Goal: Task Accomplishment & Management: Use online tool/utility

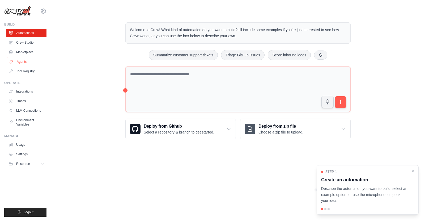
click at [24, 60] on link "Agents" at bounding box center [27, 61] width 40 height 8
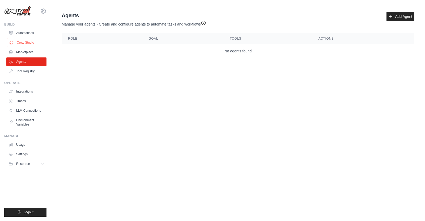
click at [24, 41] on link "Crew Studio" at bounding box center [27, 42] width 40 height 8
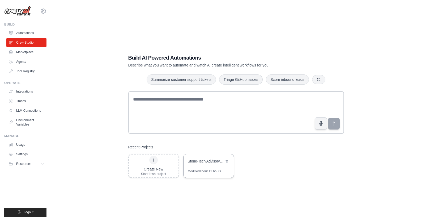
click at [207, 159] on div "Stone-Tech Advisory Team" at bounding box center [206, 160] width 36 height 5
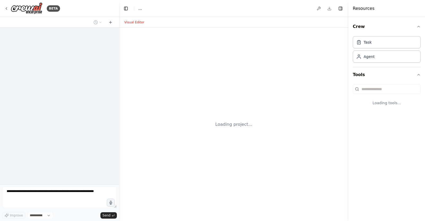
select select "****"
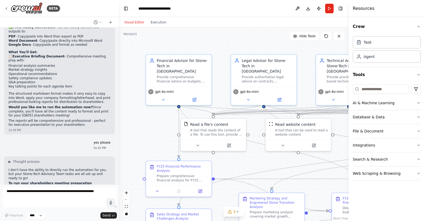
scroll to position [4027, 0]
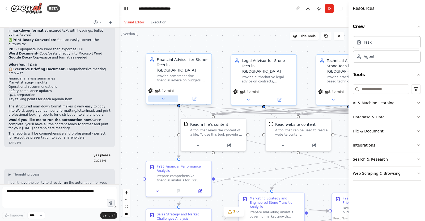
click at [160, 95] on button at bounding box center [163, 98] width 30 height 6
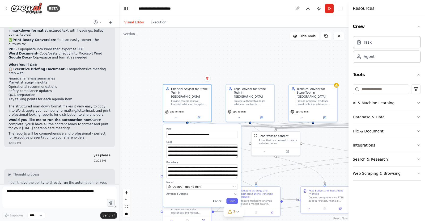
click at [220, 198] on button "Cancel" at bounding box center [217, 201] width 14 height 6
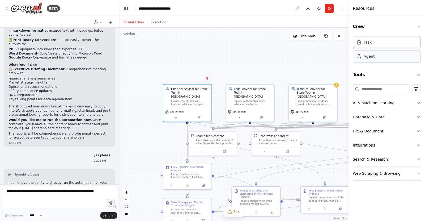
click at [394, 53] on div "Agent" at bounding box center [386, 56] width 68 height 12
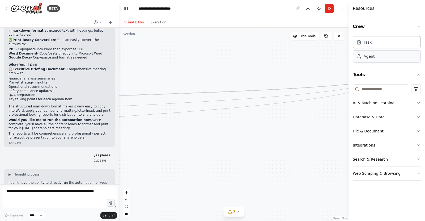
drag, startPoint x: 201, startPoint y: 102, endPoint x: 401, endPoint y: 58, distance: 205.3
click at [401, 58] on div "BETA hi, can i get multiple AI to creat a Group chat/discussion here? 10:34 AM …" at bounding box center [212, 110] width 425 height 221
click at [397, 60] on div "Agent" at bounding box center [386, 56] width 68 height 12
click at [126, 198] on button "zoom out" at bounding box center [126, 199] width 7 height 7
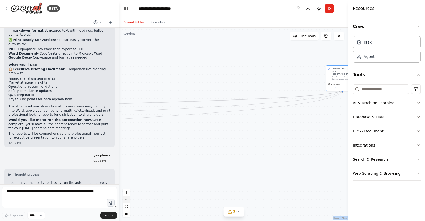
click at [126, 198] on div "React Flow controls" at bounding box center [126, 203] width 7 height 28
drag, startPoint x: 164, startPoint y: 157, endPoint x: 424, endPoint y: 120, distance: 263.0
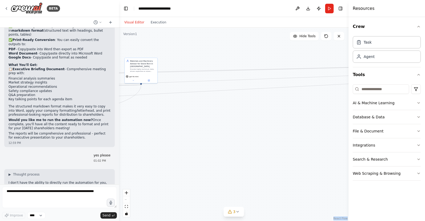
click at [424, 120] on div "BETA hi, can i get multiple AI to creat a Group chat/discussion here? 10:34 AM …" at bounding box center [212, 110] width 425 height 221
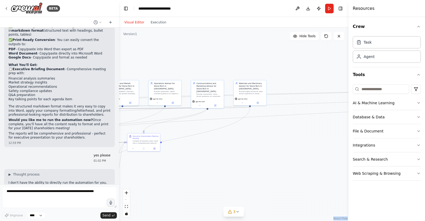
drag, startPoint x: 199, startPoint y: 147, endPoint x: 308, endPoint y: 169, distance: 111.1
click at [308, 169] on div ".deletable-edge-delete-btn { width: 20px; height: 20px; border: 0px solid #ffff…" at bounding box center [233, 124] width 229 height 193
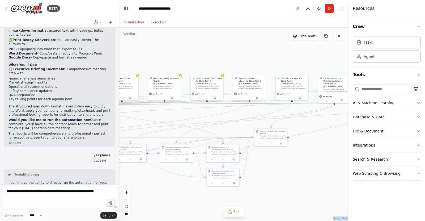
drag, startPoint x: 267, startPoint y: 162, endPoint x: 370, endPoint y: 160, distance: 102.7
click at [370, 160] on div "BETA hi, can i get multiple AI to creat a Group chat/discussion here? 10:34 AM …" at bounding box center [212, 110] width 425 height 221
click at [126, 7] on button "Toggle Left Sidebar" at bounding box center [125, 8] width 7 height 7
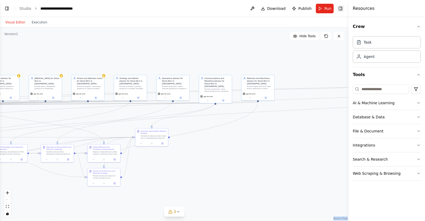
click at [341, 6] on button "Toggle Right Sidebar" at bounding box center [340, 8] width 7 height 7
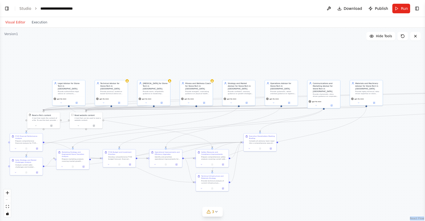
drag, startPoint x: 261, startPoint y: 50, endPoint x: 369, endPoint y: 55, distance: 108.4
click at [369, 55] on div ".deletable-edge-delete-btn { width: 20px; height: 20px; border: 0px solid #ffff…" at bounding box center [212, 124] width 425 height 193
click at [5, 10] on button "Toggle Left Sidebar" at bounding box center [6, 8] width 7 height 7
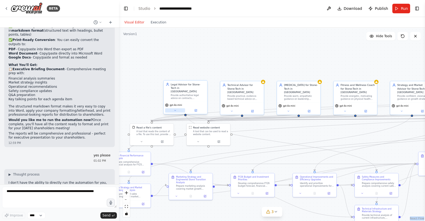
click at [176, 108] on button at bounding box center [175, 110] width 20 height 4
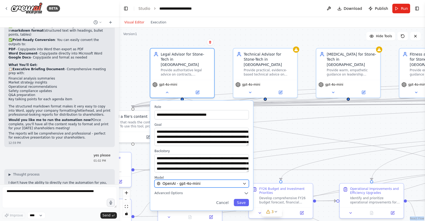
click at [242, 181] on icon "button" at bounding box center [244, 183] width 4 height 4
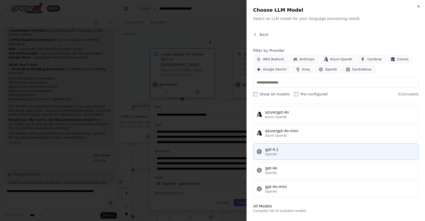
scroll to position [52, 0]
click at [276, 150] on div "gpt-4.1" at bounding box center [340, 148] width 150 height 5
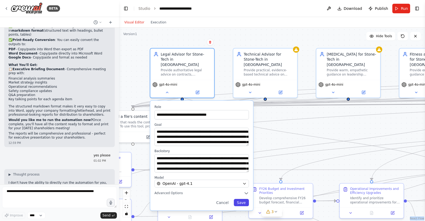
click at [241, 199] on button "Save" at bounding box center [241, 202] width 15 height 7
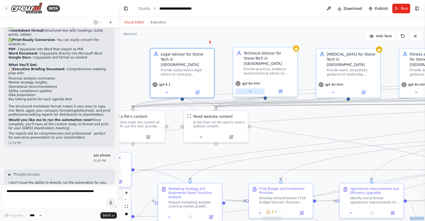
click at [252, 89] on icon at bounding box center [250, 91] width 4 height 4
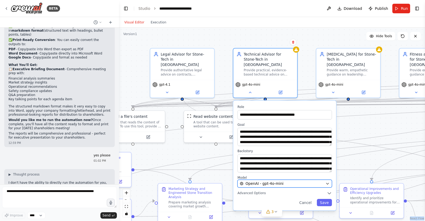
click at [285, 181] on div "OpenAI - gpt-4o-mini" at bounding box center [282, 183] width 84 height 5
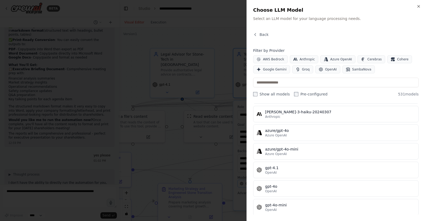
scroll to position [35, 0]
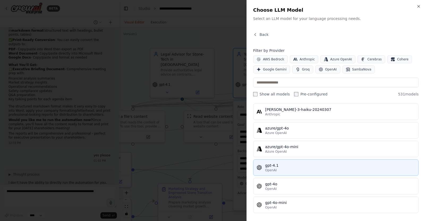
click at [274, 165] on div "gpt-4.1" at bounding box center [340, 164] width 150 height 5
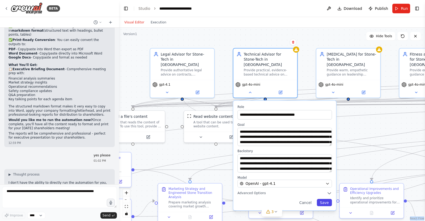
click at [326, 199] on button "Save" at bounding box center [324, 202] width 15 height 7
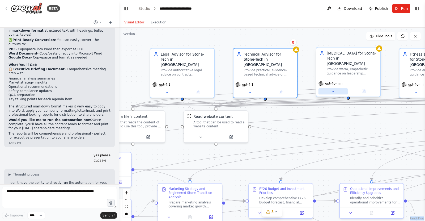
click at [334, 89] on icon at bounding box center [333, 91] width 4 height 4
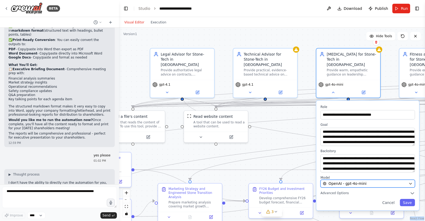
click at [342, 181] on span "OpenAI - gpt-4o-mini" at bounding box center [347, 183] width 38 height 5
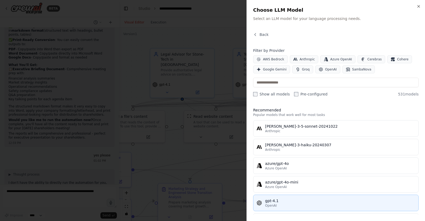
click at [274, 203] on div "gpt-4.1" at bounding box center [340, 200] width 150 height 5
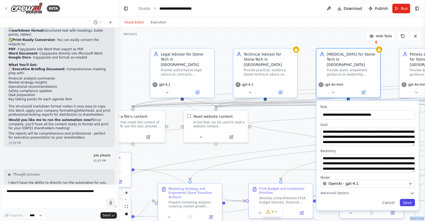
click at [412, 199] on button "Save" at bounding box center [406, 202] width 15 height 7
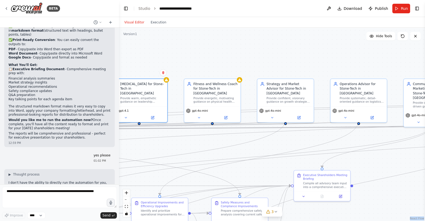
drag, startPoint x: 401, startPoint y: 122, endPoint x: 192, endPoint y: 139, distance: 208.8
click at [192, 139] on div ".deletable-edge-delete-btn { width: 20px; height: 20px; border: 0px solid #ffff…" at bounding box center [272, 124] width 306 height 193
click at [196, 114] on button at bounding box center [199, 117] width 26 height 6
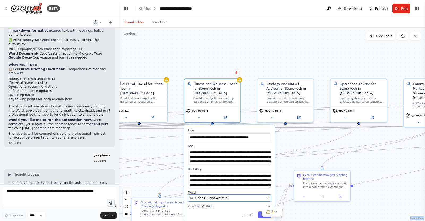
click at [211, 195] on span "OpenAI - gpt-4o-mini" at bounding box center [211, 197] width 33 height 5
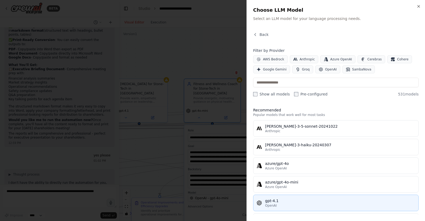
click at [274, 202] on div "gpt-4.1" at bounding box center [340, 200] width 150 height 5
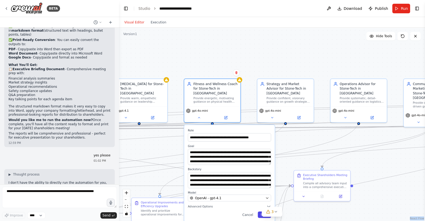
click at [260, 211] on button "Save" at bounding box center [263, 214] width 13 height 6
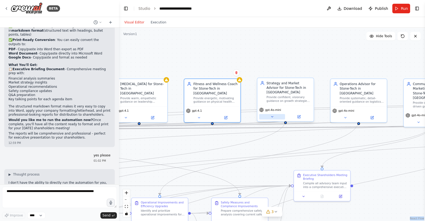
click at [272, 115] on icon at bounding box center [272, 117] width 4 height 4
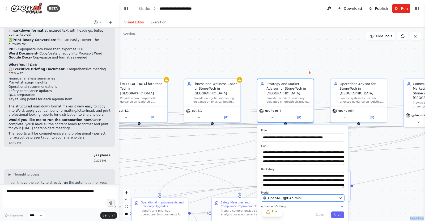
click at [291, 195] on span "OpenAI - gpt-4o-mini" at bounding box center [284, 197] width 33 height 5
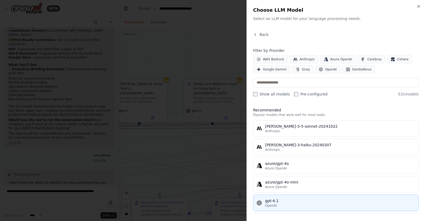
click at [277, 200] on div "gpt-4.1" at bounding box center [340, 200] width 150 height 5
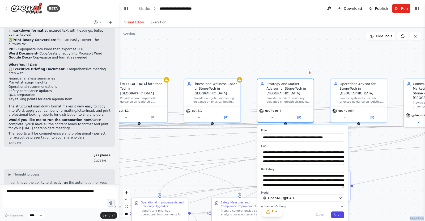
click at [338, 211] on button "Save" at bounding box center [337, 214] width 13 height 6
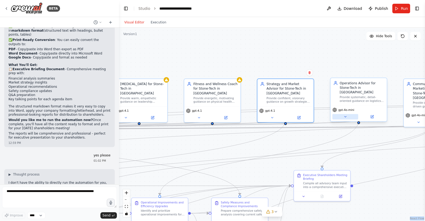
click at [346, 115] on icon at bounding box center [345, 117] width 4 height 4
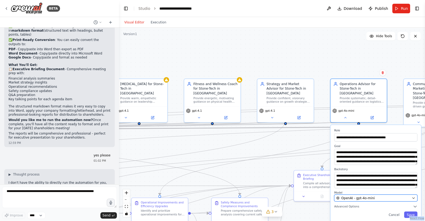
click at [369, 195] on span "OpenAI - gpt-4o-mini" at bounding box center [357, 197] width 33 height 5
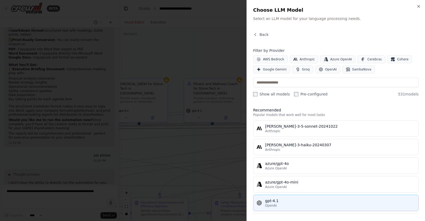
click at [298, 203] on div "OpenAI" at bounding box center [340, 205] width 150 height 4
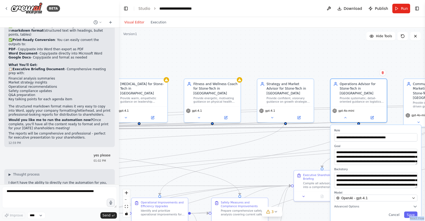
click at [413, 214] on div "**********" at bounding box center [375, 173] width 91 height 96
click at [412, 211] on button "Save" at bounding box center [410, 214] width 13 height 6
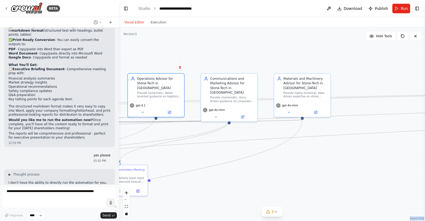
drag, startPoint x: 352, startPoint y: 156, endPoint x: 149, endPoint y: 150, distance: 202.6
click at [149, 150] on div ".deletable-edge-delete-btn { width: 20px; height: 20px; border: 0px solid #ffff…" at bounding box center [272, 124] width 306 height 193
click at [217, 114] on icon at bounding box center [216, 116] width 4 height 4
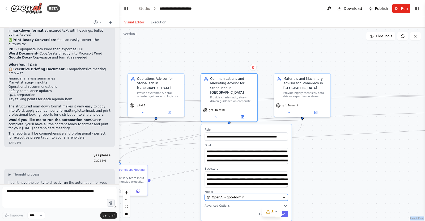
click at [227, 195] on span "OpenAI - gpt-4o-mini" at bounding box center [228, 197] width 33 height 5
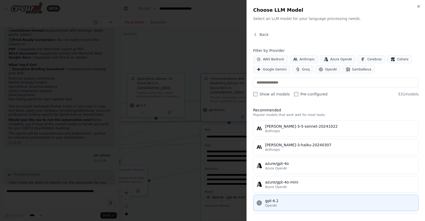
click at [281, 201] on div "gpt-4.1" at bounding box center [340, 200] width 150 height 5
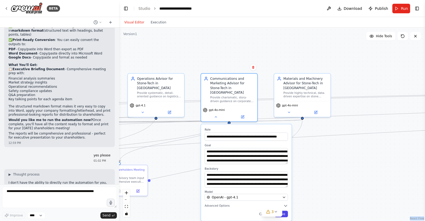
click at [286, 210] on button "Save" at bounding box center [280, 213] width 13 height 6
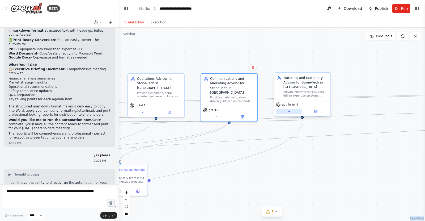
click at [289, 112] on icon at bounding box center [289, 111] width 4 height 4
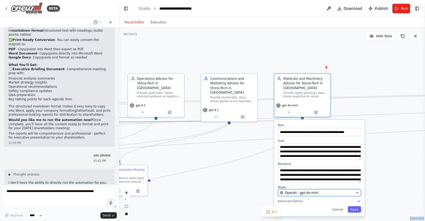
click at [296, 193] on span "OpenAI - gpt-4o-mini" at bounding box center [301, 192] width 33 height 5
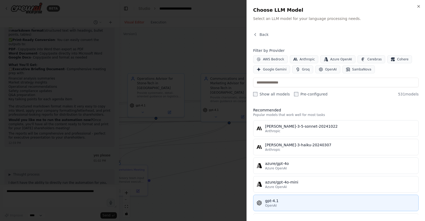
click at [271, 201] on div "gpt-4.1" at bounding box center [340, 200] width 150 height 5
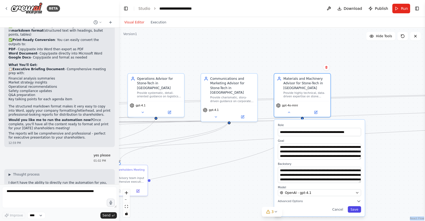
click at [356, 209] on button "Save" at bounding box center [353, 209] width 13 height 6
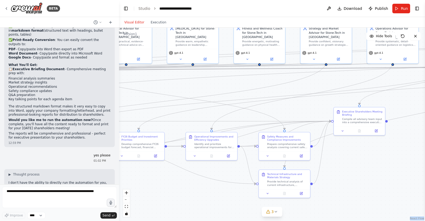
drag, startPoint x: 198, startPoint y: 195, endPoint x: 424, endPoint y: 134, distance: 234.1
click at [424, 134] on div "BETA hi, can i get multiple AI to creat a Group chat/discussion here? 10:34 AM …" at bounding box center [212, 110] width 425 height 221
click at [416, 8] on button "Toggle Right Sidebar" at bounding box center [416, 8] width 7 height 7
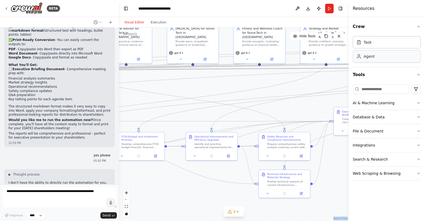
click at [370, 57] on div "Agent" at bounding box center [368, 56] width 11 height 5
click at [41, 195] on textarea at bounding box center [59, 196] width 115 height 21
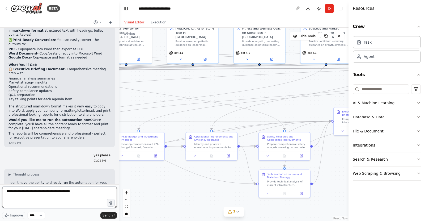
type textarea "**********"
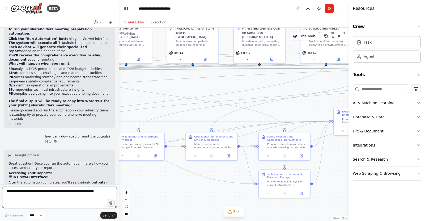
scroll to position [4199, 0]
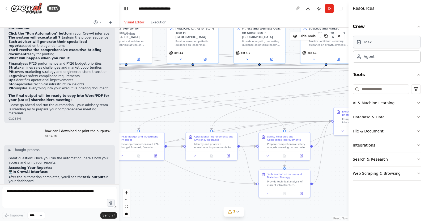
click at [382, 45] on div "Task" at bounding box center [386, 42] width 68 height 12
click at [340, 9] on button "Toggle Right Sidebar" at bounding box center [340, 8] width 7 height 7
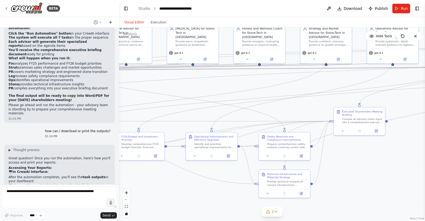
click at [111, 21] on icon at bounding box center [110, 22] width 4 height 4
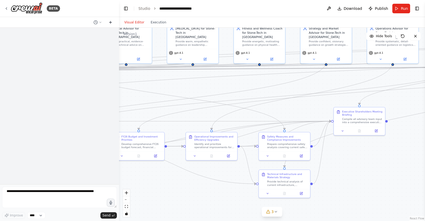
scroll to position [0, 0]
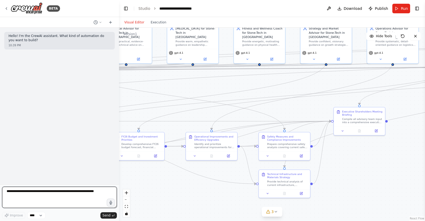
click at [73, 192] on textarea at bounding box center [59, 196] width 115 height 21
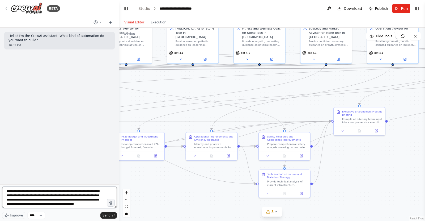
scroll to position [3, 0]
type textarea "**********"
click at [109, 214] on span "Send" at bounding box center [106, 215] width 8 height 4
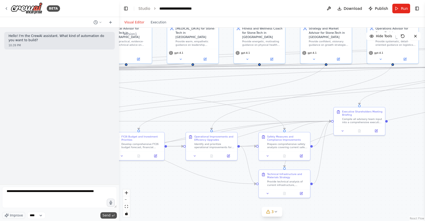
scroll to position [0, 0]
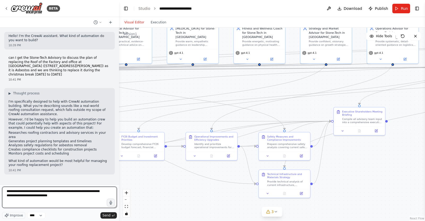
type textarea "**********"
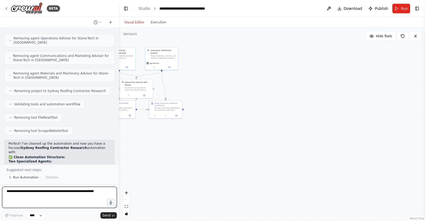
scroll to position [812, 0]
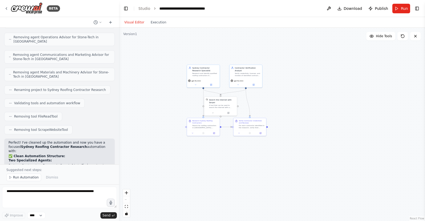
drag, startPoint x: 182, startPoint y: 139, endPoint x: 266, endPoint y: 156, distance: 85.2
click at [266, 156] on div ".deletable-edge-delete-btn { width: 20px; height: 20px; border: 0px solid #ffff…" at bounding box center [272, 124] width 306 height 193
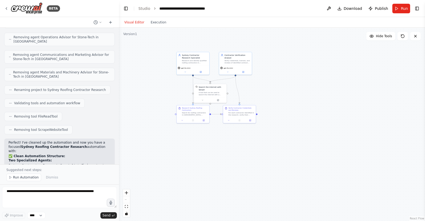
drag, startPoint x: 196, startPoint y: 162, endPoint x: 187, endPoint y: 150, distance: 15.3
click at [187, 150] on div ".deletable-edge-delete-btn { width: 20px; height: 20px; border: 0px solid #ffff…" at bounding box center [272, 124] width 306 height 193
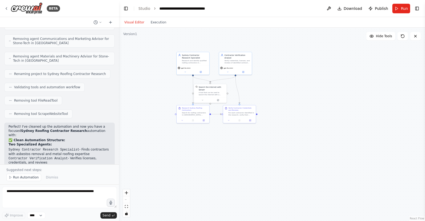
scroll to position [827, 0]
click at [24, 178] on span "Run Automation" at bounding box center [26, 177] width 26 height 4
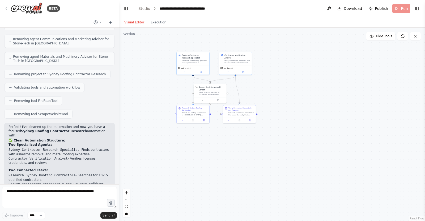
scroll to position [808, 0]
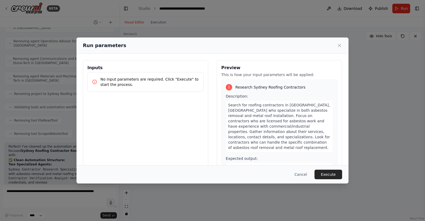
click at [150, 84] on p "No input parameters are required. Click "Execute" to start the process." at bounding box center [149, 81] width 99 height 11
click at [156, 79] on p "No input parameters are required. Click "Execute" to start the process." at bounding box center [149, 81] width 99 height 11
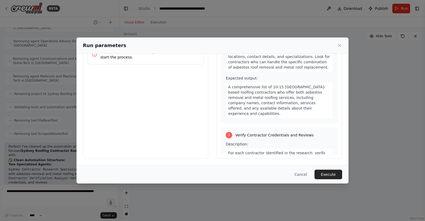
scroll to position [0, 0]
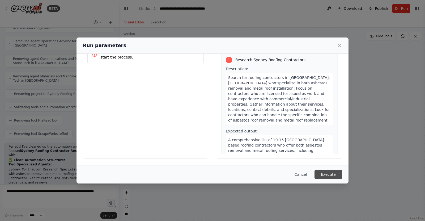
click at [326, 172] on button "Execute" at bounding box center [328, 174] width 28 height 10
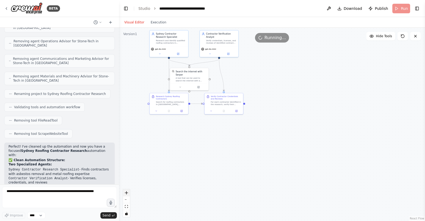
click at [128, 192] on button "zoom in" at bounding box center [126, 192] width 7 height 7
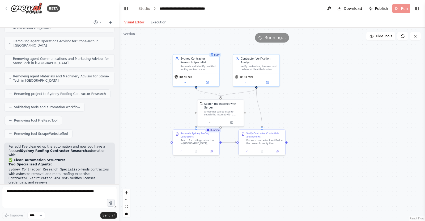
drag, startPoint x: 184, startPoint y: 155, endPoint x: 231, endPoint y: 198, distance: 64.1
click at [231, 198] on div ".deletable-edge-delete-btn { width: 20px; height: 20px; border: 0px solid #ffff…" at bounding box center [272, 124] width 306 height 193
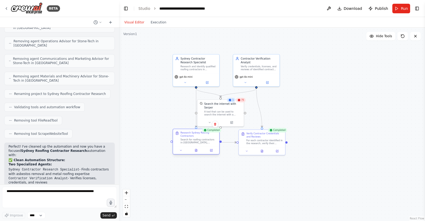
click at [197, 152] on div at bounding box center [196, 150] width 46 height 8
click at [196, 151] on icon at bounding box center [196, 150] width 2 height 2
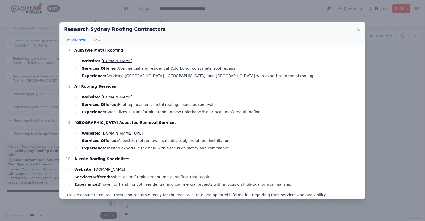
scroll to position [233, 0]
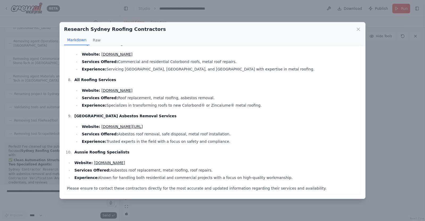
click at [317, 28] on div "Research Sydney Roofing Contractors" at bounding box center [212, 28] width 297 height 7
click at [358, 30] on icon at bounding box center [357, 29] width 5 height 5
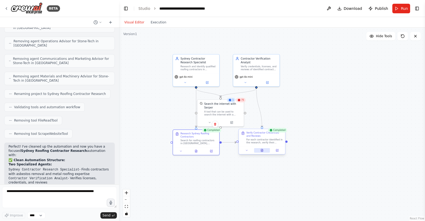
click at [260, 151] on button at bounding box center [262, 150] width 16 height 5
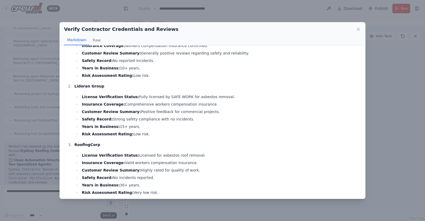
scroll to position [0, 0]
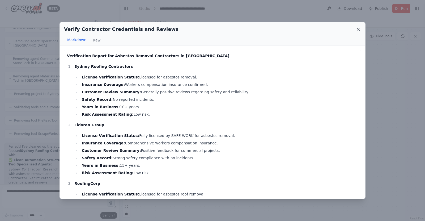
click at [358, 28] on icon at bounding box center [357, 29] width 5 height 5
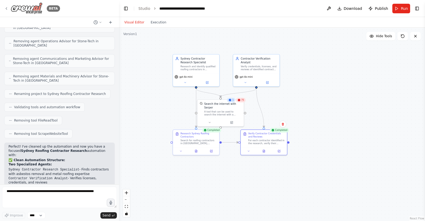
click at [7, 9] on icon at bounding box center [6, 8] width 4 height 4
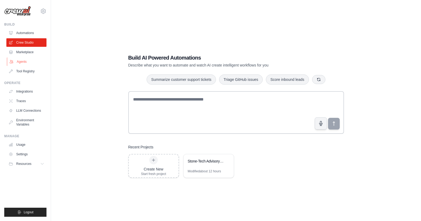
click at [20, 59] on link "Agents" at bounding box center [27, 61] width 40 height 8
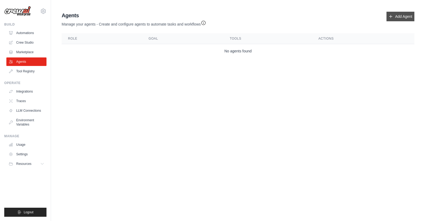
click at [402, 19] on link "Add Agent" at bounding box center [400, 17] width 28 height 10
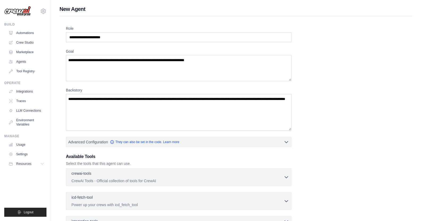
click at [390, 17] on div "Role Goal Backstory Advanced Configuration They can also be set in the code. Le…" at bounding box center [235, 147] width 353 height 263
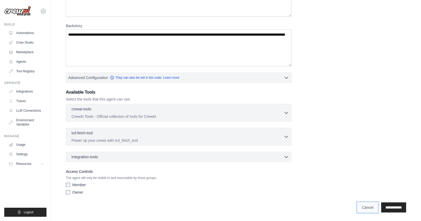
click at [363, 207] on link "Cancel" at bounding box center [367, 207] width 21 height 10
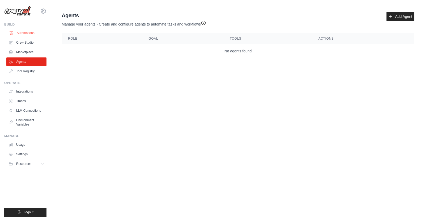
click at [24, 35] on link "Automations" at bounding box center [27, 33] width 40 height 8
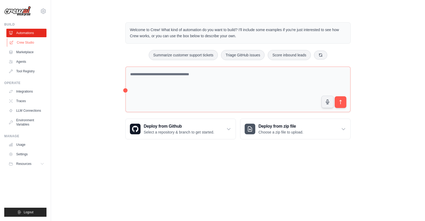
click at [25, 43] on link "Crew Studio" at bounding box center [27, 42] width 40 height 8
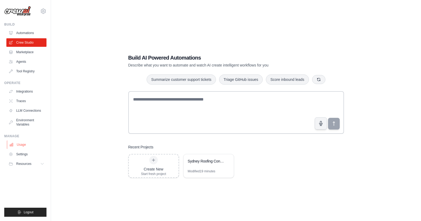
click at [19, 142] on link "Usage" at bounding box center [27, 144] width 40 height 8
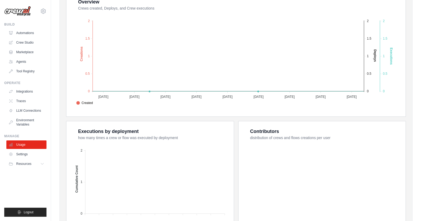
scroll to position [164, 0]
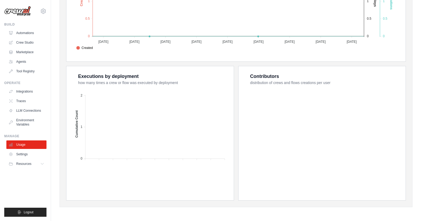
click at [19, 11] on img at bounding box center [17, 11] width 27 height 10
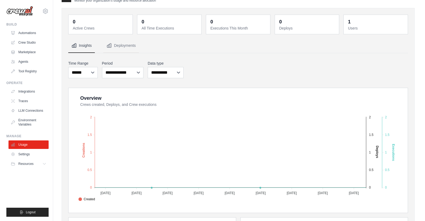
scroll to position [0, 0]
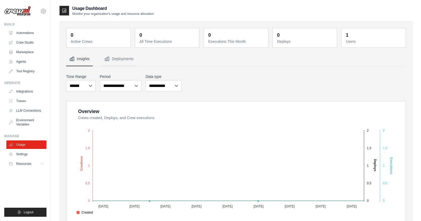
click at [28, 10] on img at bounding box center [17, 11] width 27 height 10
click at [23, 33] on link "Automations" at bounding box center [27, 33] width 40 height 8
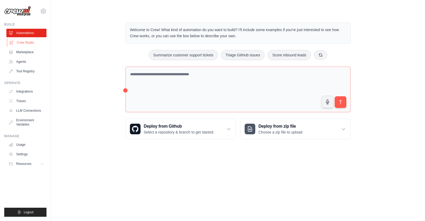
click at [25, 44] on link "Crew Studio" at bounding box center [27, 42] width 40 height 8
